Goal: Task Accomplishment & Management: Manage account settings

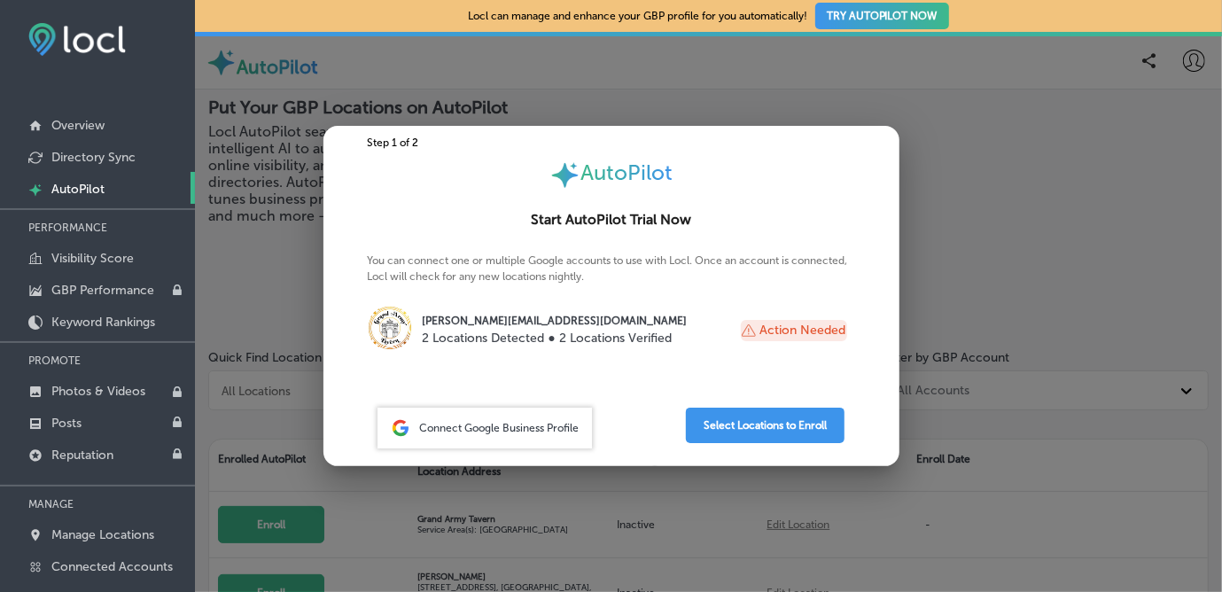
click at [500, 321] on p "[PERSON_NAME][EMAIL_ADDRESS][DOMAIN_NAME]" at bounding box center [555, 321] width 265 height 16
click at [1156, 128] on div at bounding box center [611, 296] width 1222 height 592
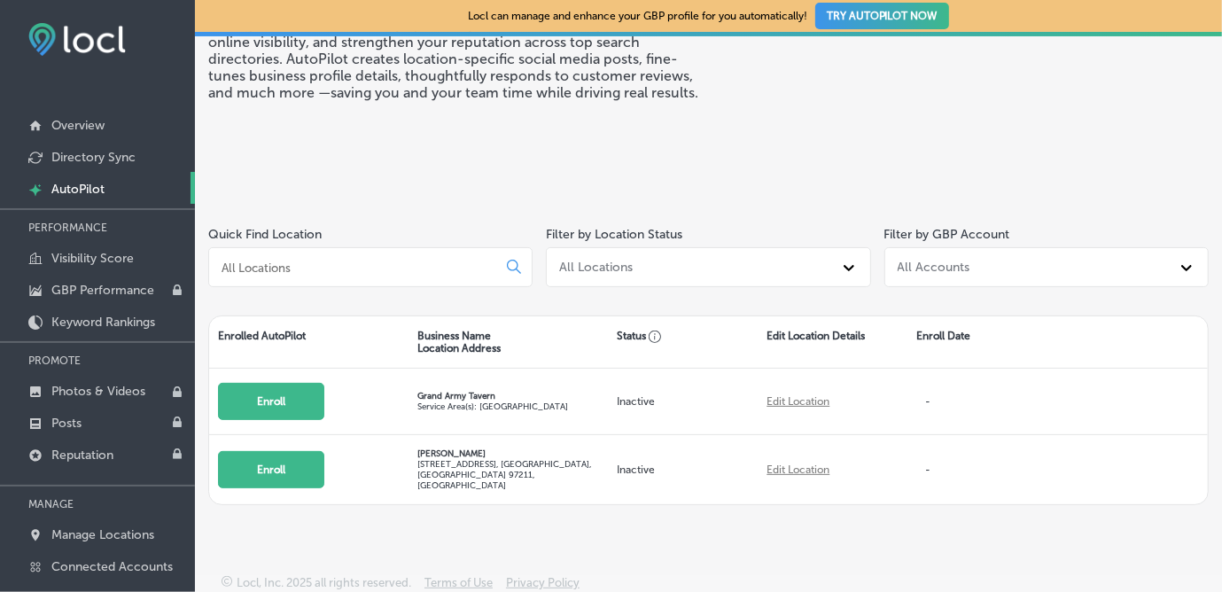
scroll to position [124, 0]
click at [83, 163] on p "Directory Sync" at bounding box center [93, 157] width 84 height 15
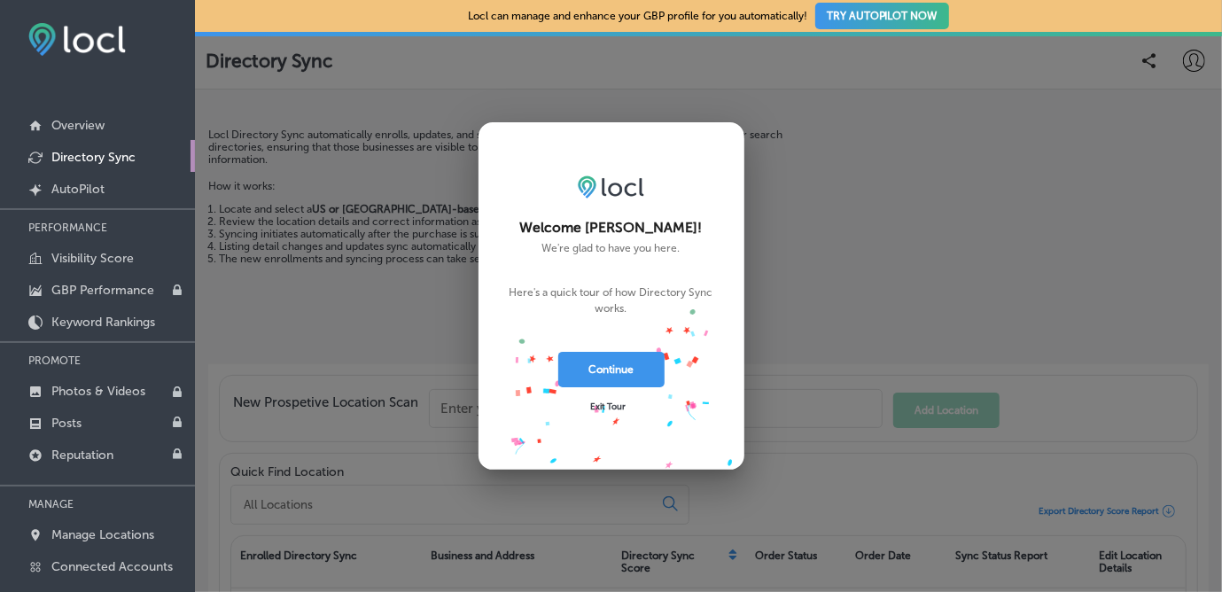
click at [608, 409] on span "Exit Tour" at bounding box center [607, 406] width 35 height 11
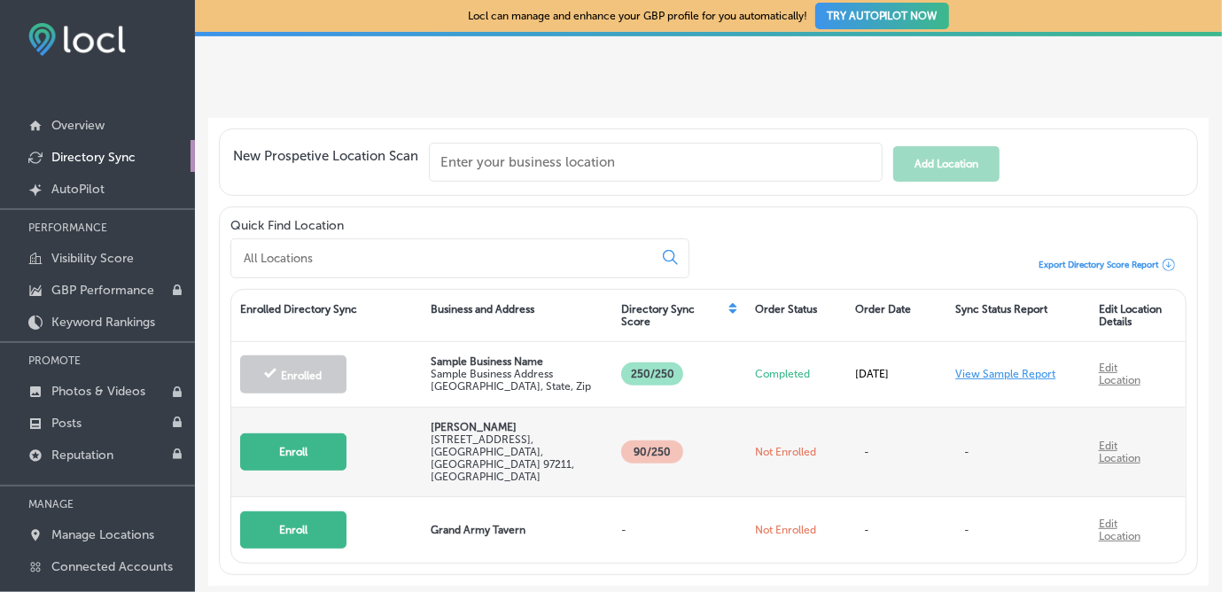
scroll to position [306, 0]
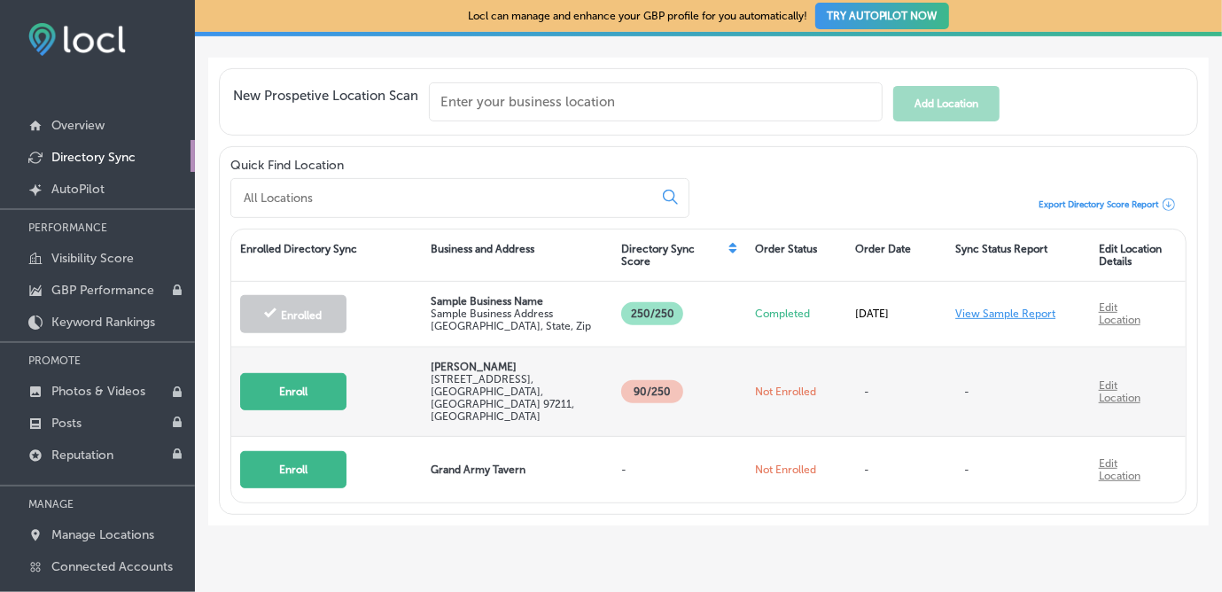
click at [436, 375] on p "[STREET_ADDRESS]" at bounding box center [517, 398] width 174 height 50
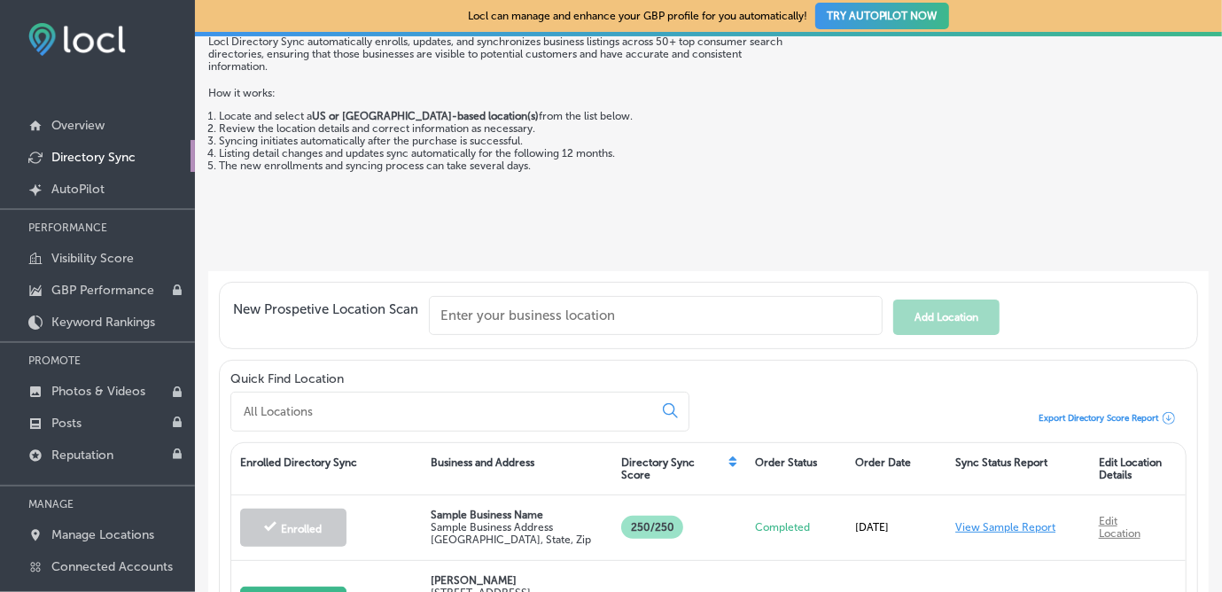
scroll to position [0, 0]
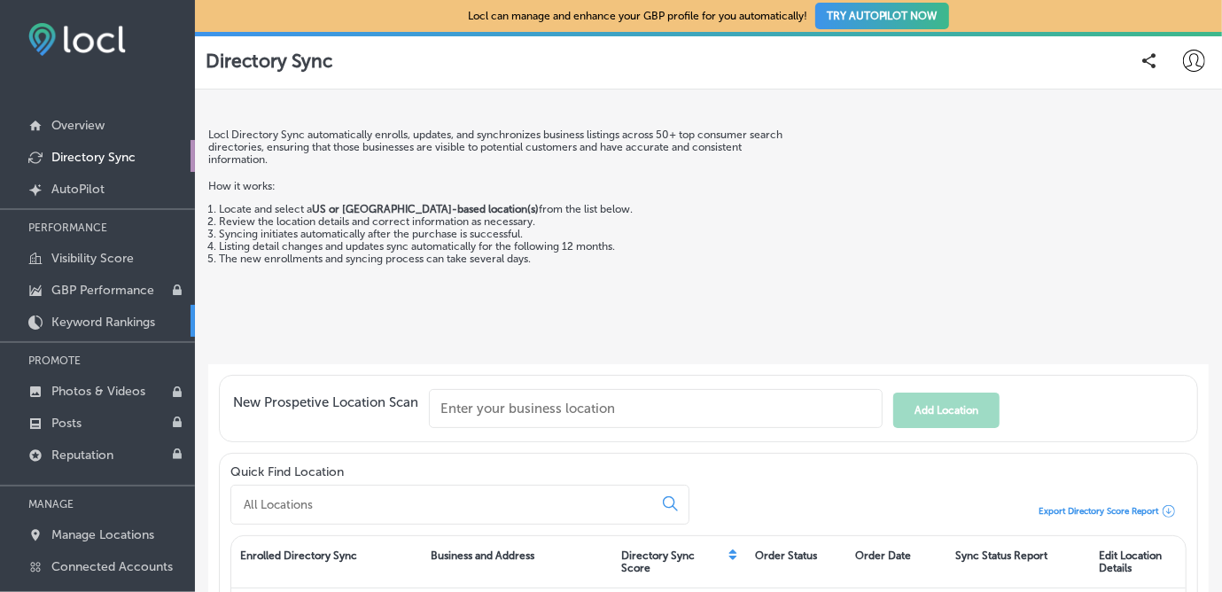
click at [108, 314] on p "Keyword Rankings" at bounding box center [103, 321] width 104 height 15
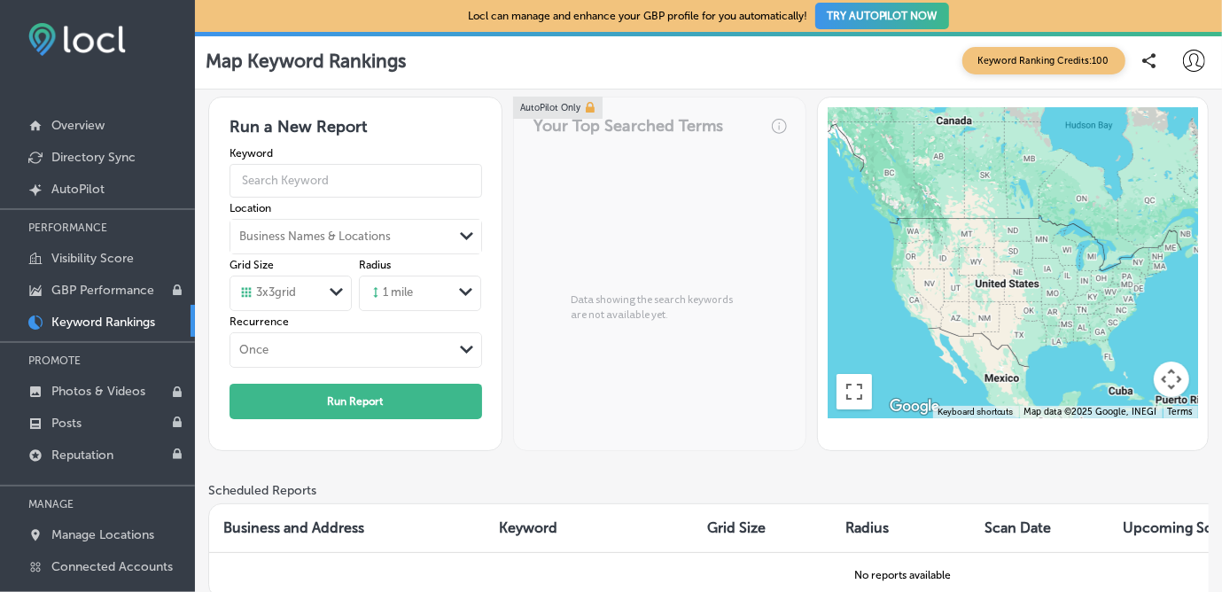
click at [1029, 59] on span "Keyword Ranking Credits: 100" at bounding box center [1043, 60] width 163 height 27
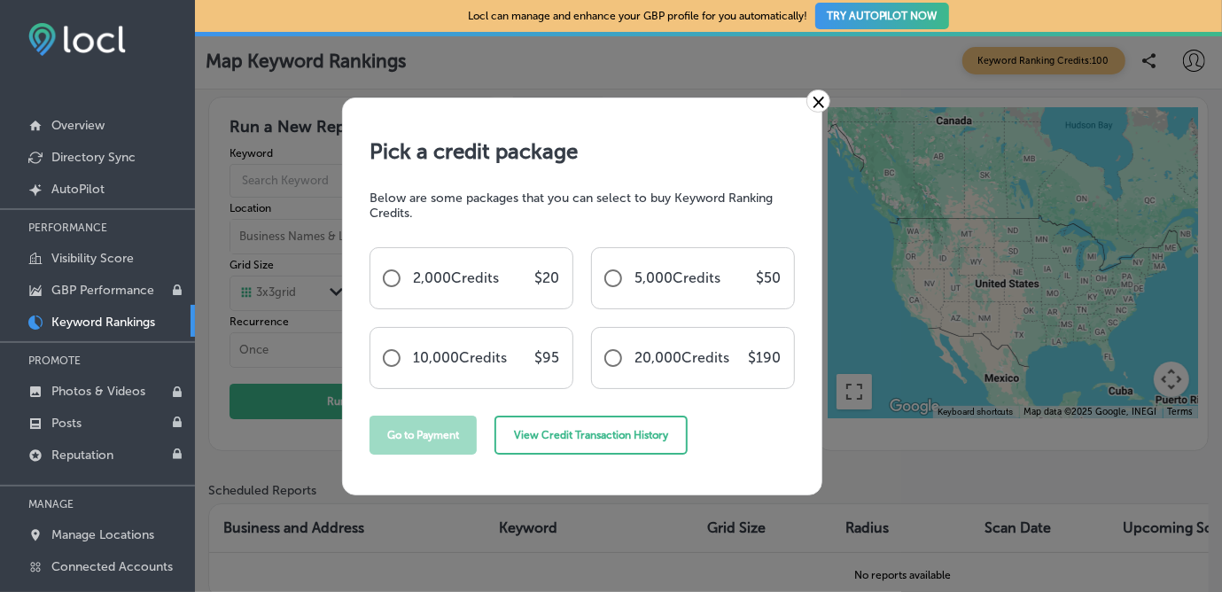
click at [816, 105] on link "×" at bounding box center [818, 100] width 24 height 23
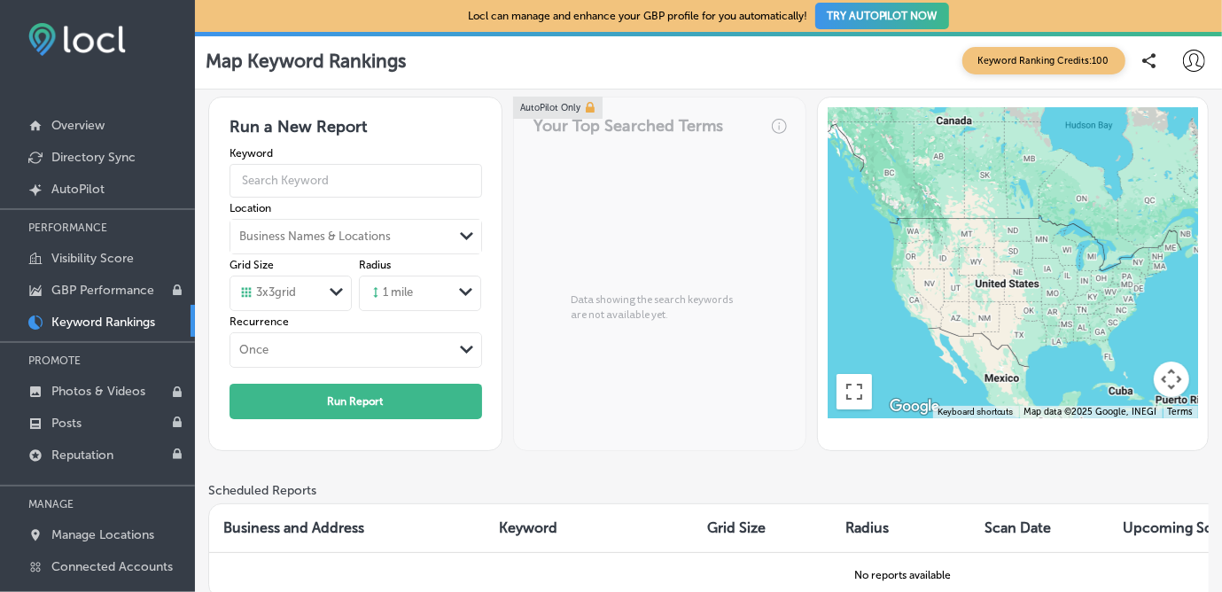
click at [1067, 52] on span "Keyword Ranking Credits: 100" at bounding box center [1043, 60] width 163 height 27
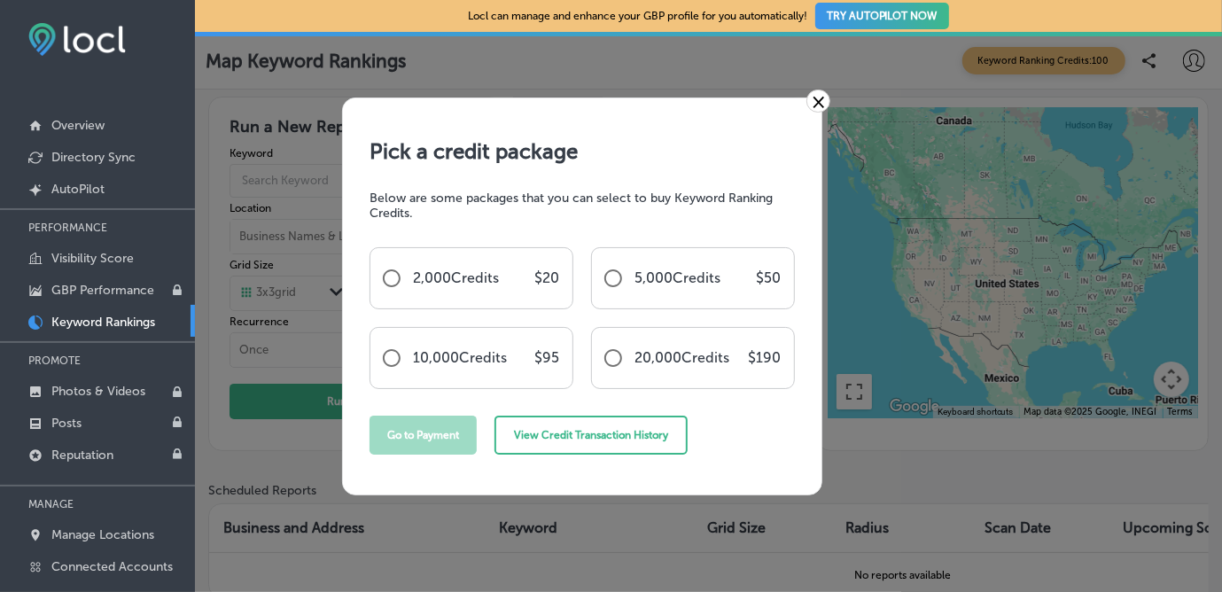
click at [821, 103] on link "×" at bounding box center [818, 100] width 24 height 23
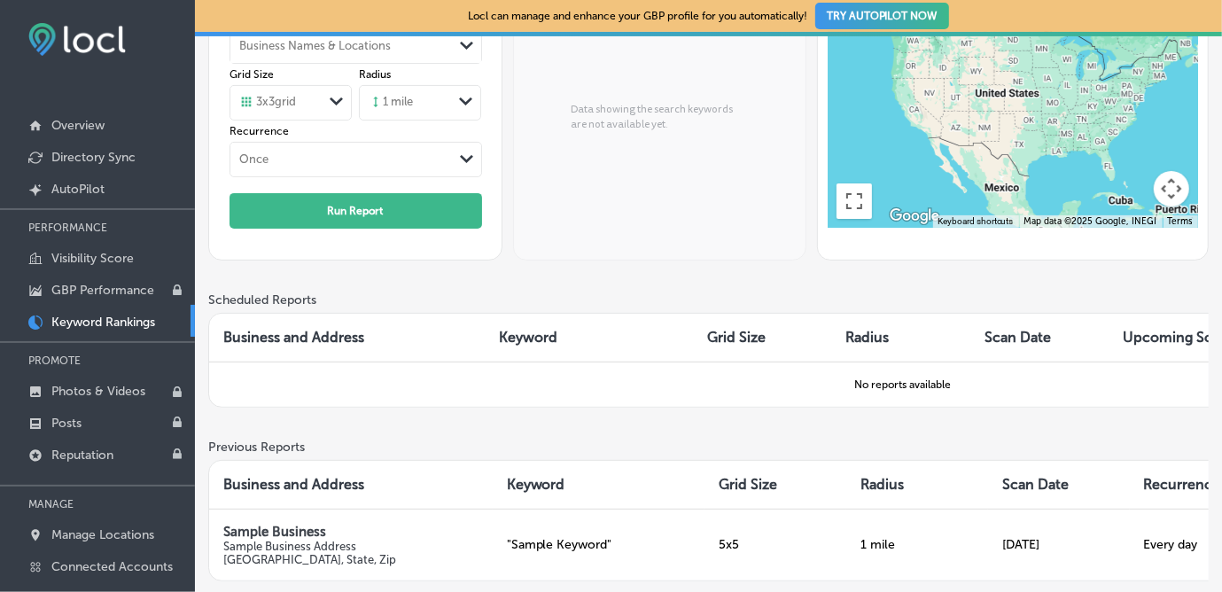
scroll to position [329, 0]
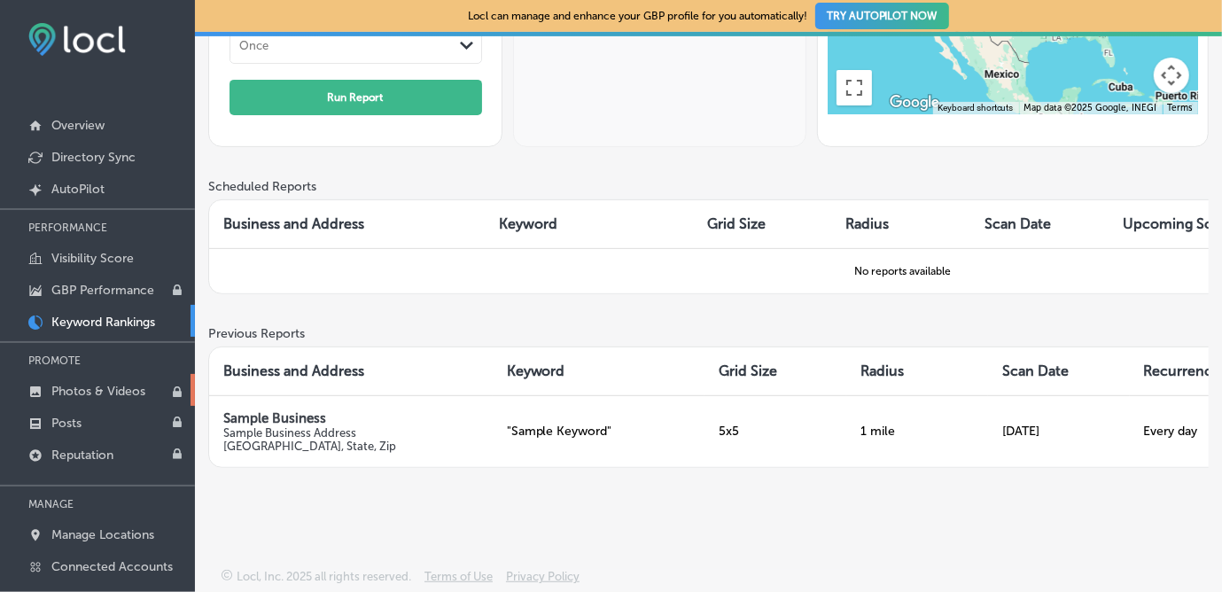
click at [97, 392] on p "Photos & Videos" at bounding box center [98, 391] width 94 height 15
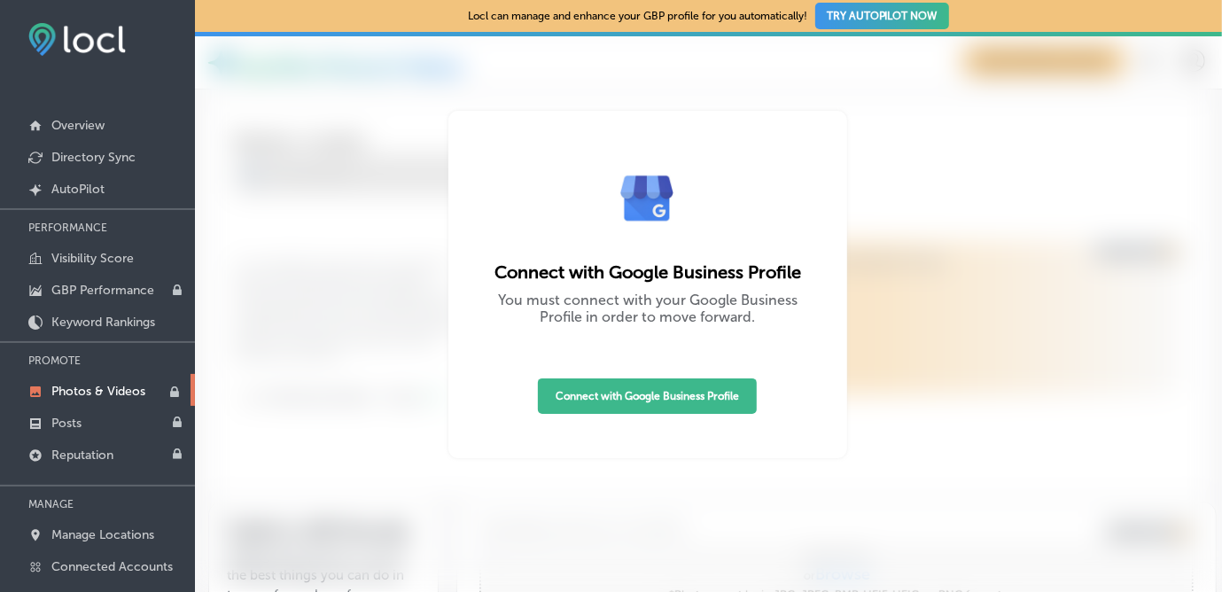
type input "0"
click at [93, 411] on link "Posts" at bounding box center [97, 422] width 195 height 32
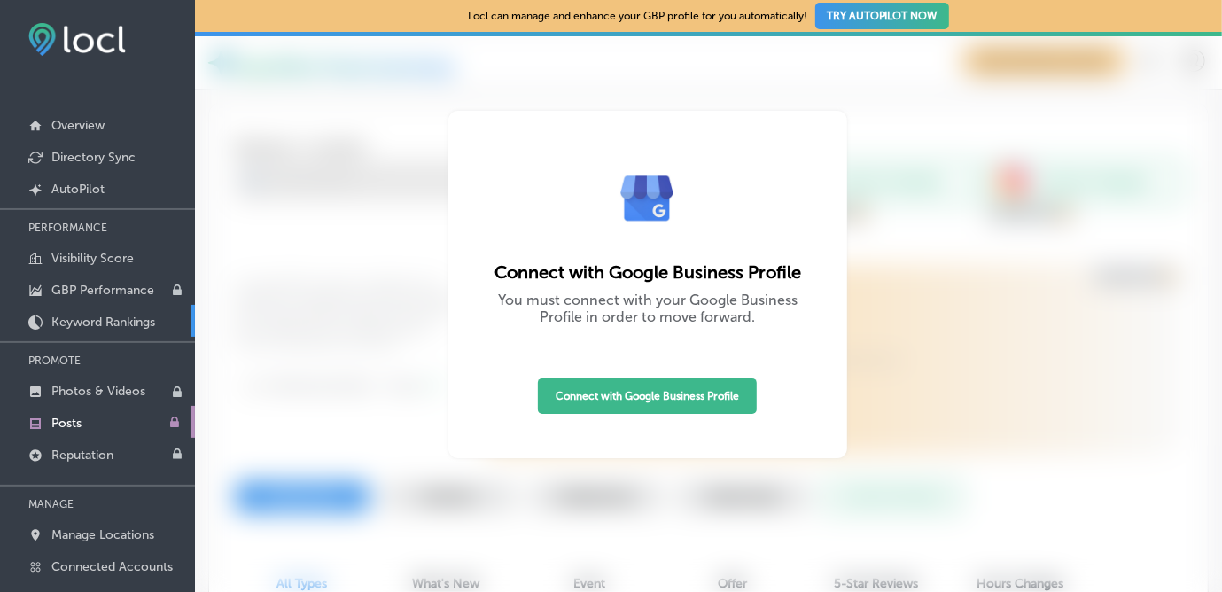
click at [87, 309] on link "Keyword Rankings" at bounding box center [97, 321] width 195 height 32
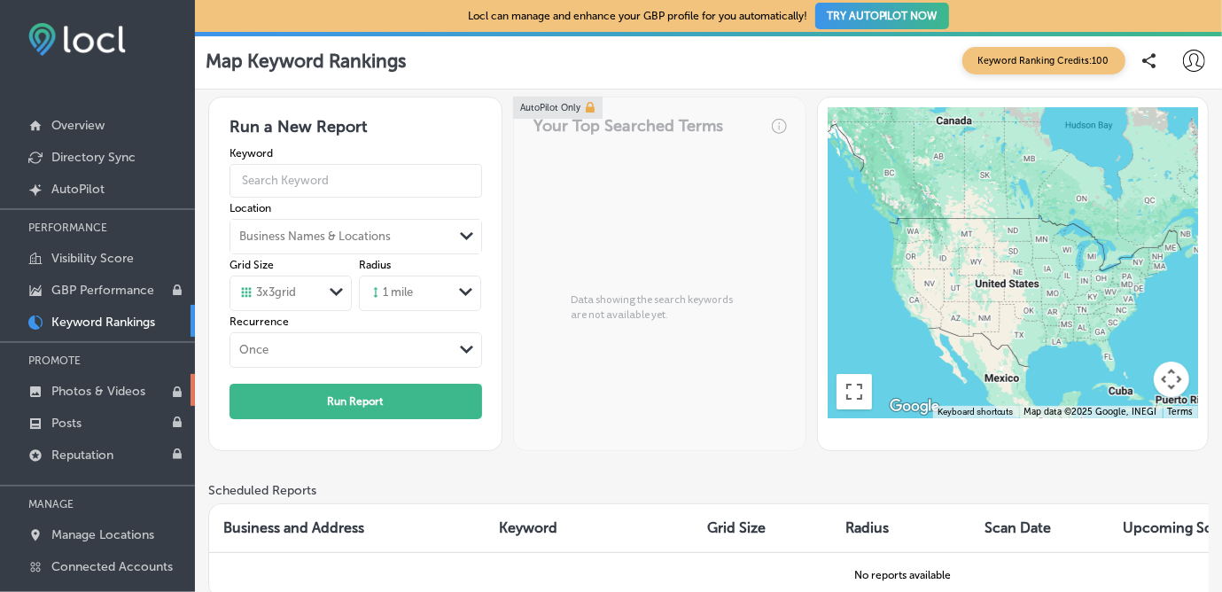
click at [90, 398] on link "Photos & Videos" at bounding box center [97, 390] width 195 height 32
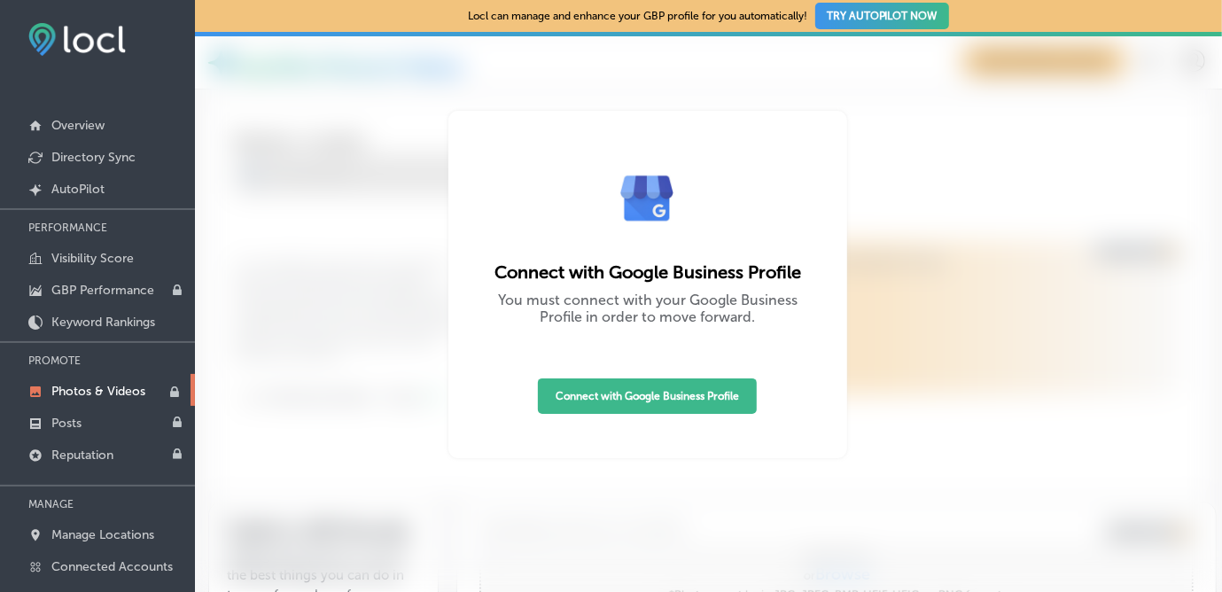
type input "0"
click at [88, 273] on link "GBP Performance" at bounding box center [97, 289] width 195 height 32
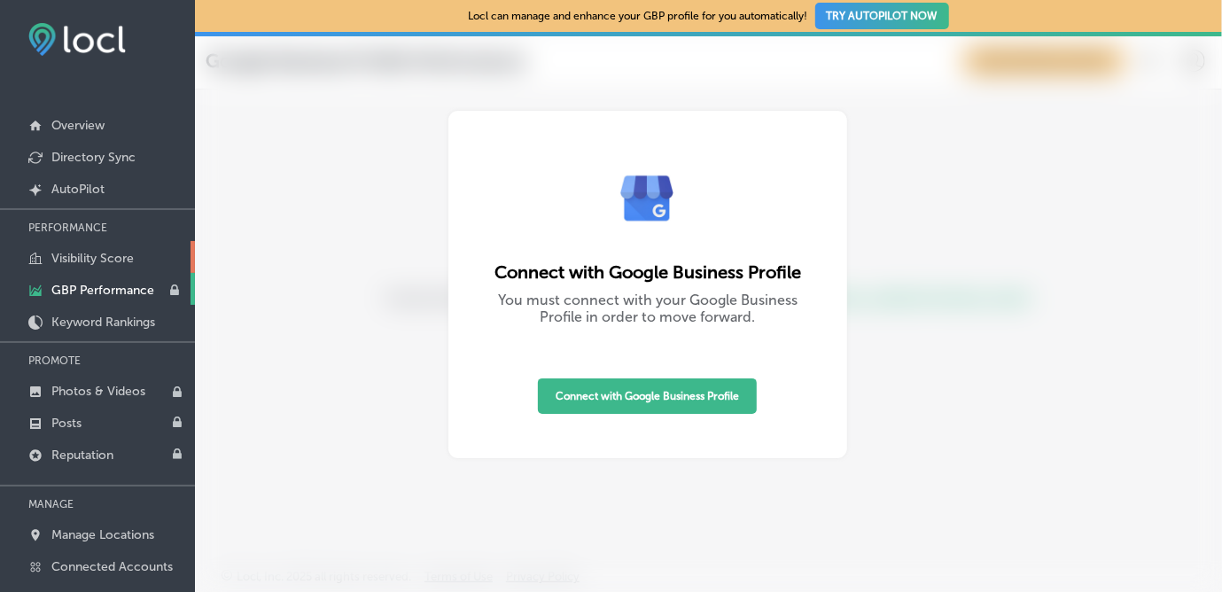
click at [87, 259] on p "Visibility Score" at bounding box center [92, 258] width 82 height 15
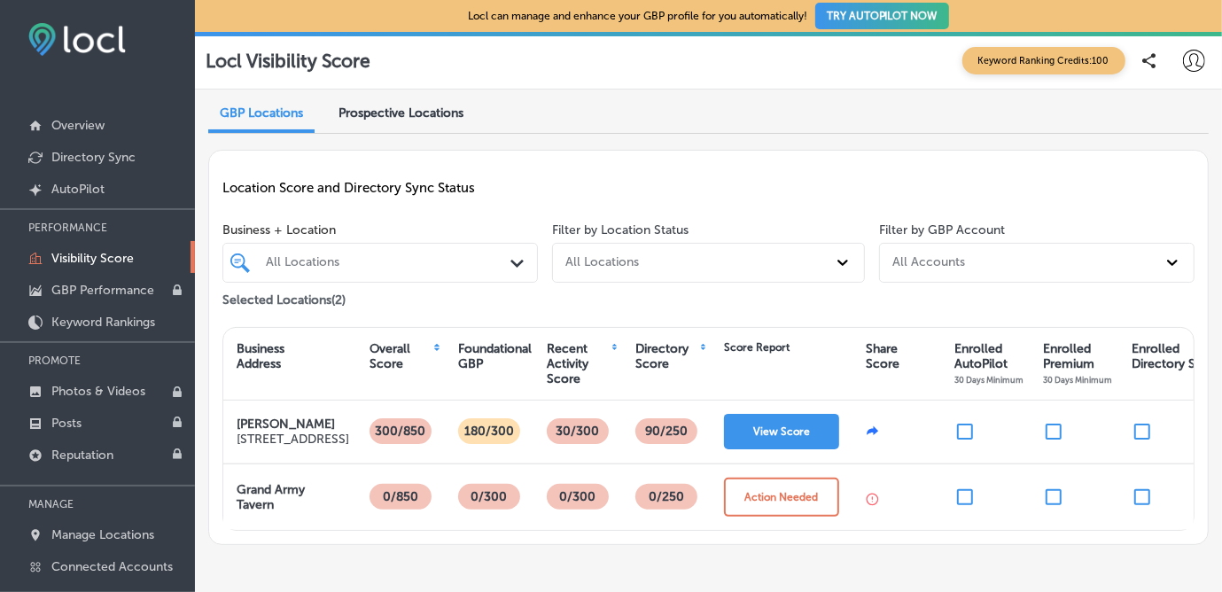
click at [1183, 66] on icon at bounding box center [1194, 61] width 22 height 22
click at [1162, 137] on p "My Account" at bounding box center [1153, 138] width 58 height 16
select select "US"
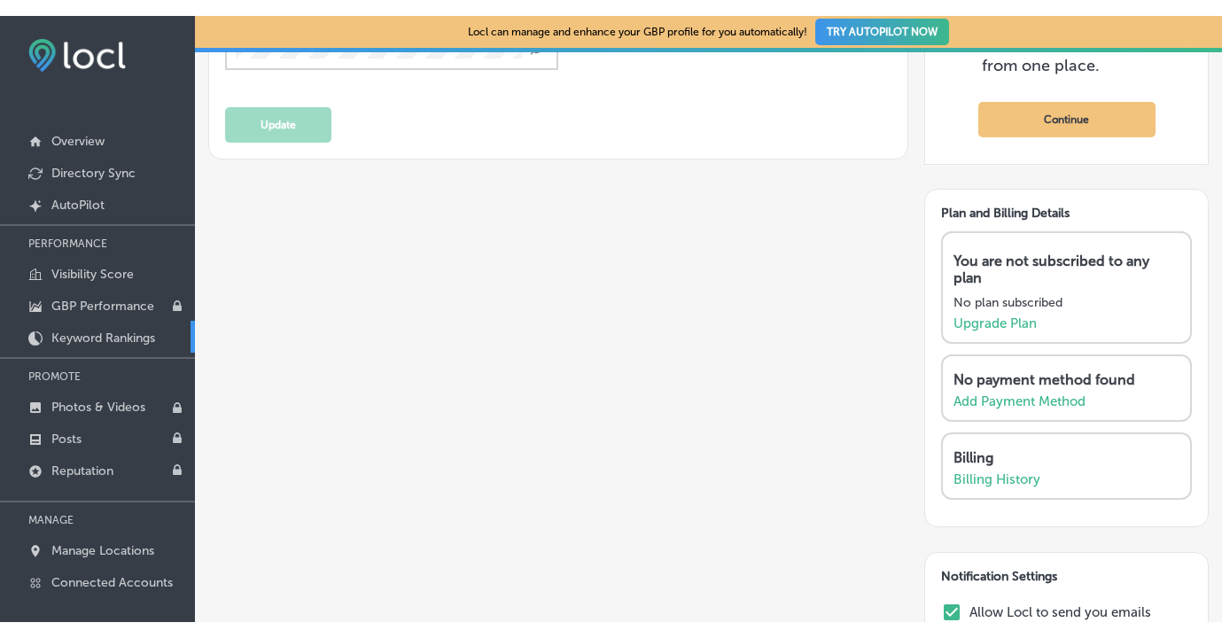
scroll to position [612, 0]
